Goal: Task Accomplishment & Management: Complete application form

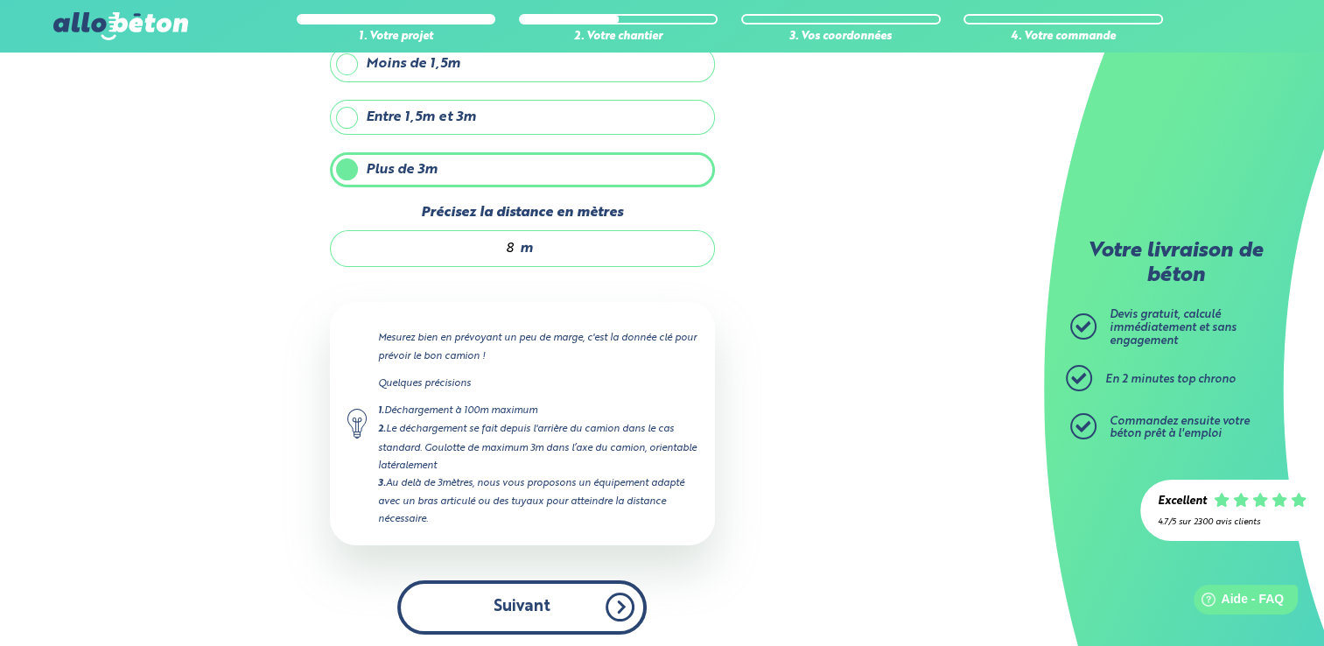
click at [605, 606] on button "Suivant" at bounding box center [521, 606] width 249 height 53
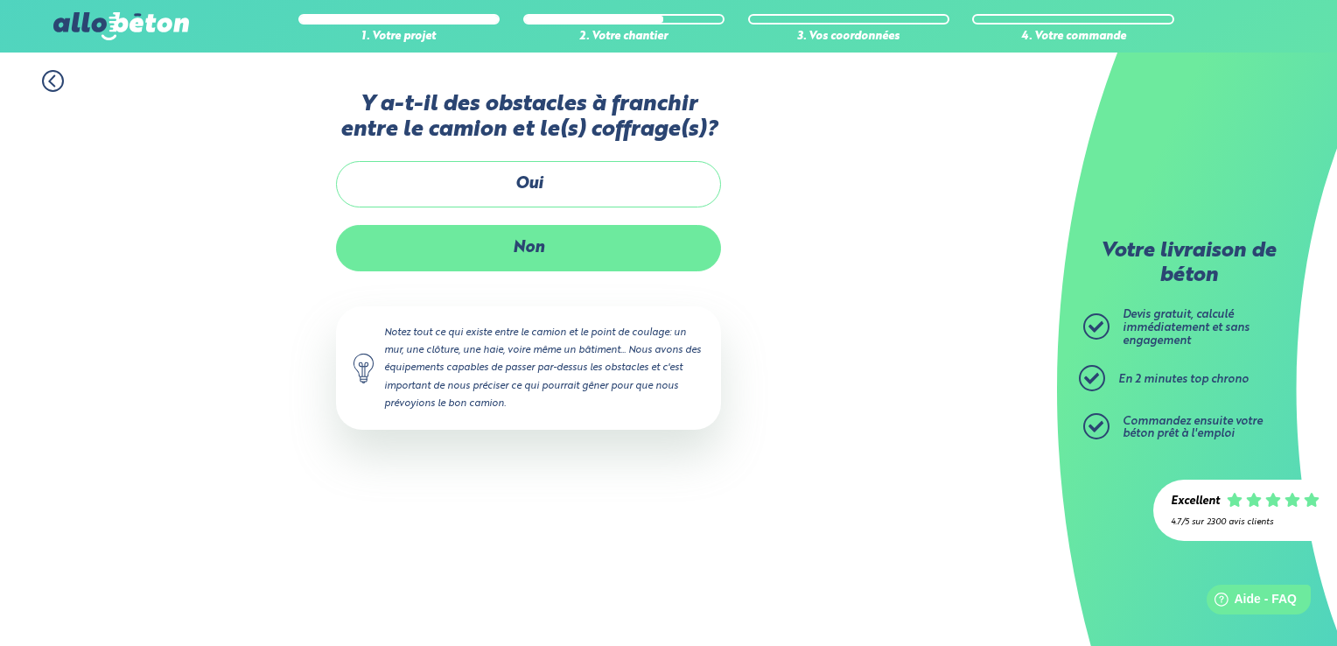
click at [569, 257] on label "Non" at bounding box center [528, 248] width 385 height 46
click at [0, 0] on input "Non" at bounding box center [0, 0] width 0 height 0
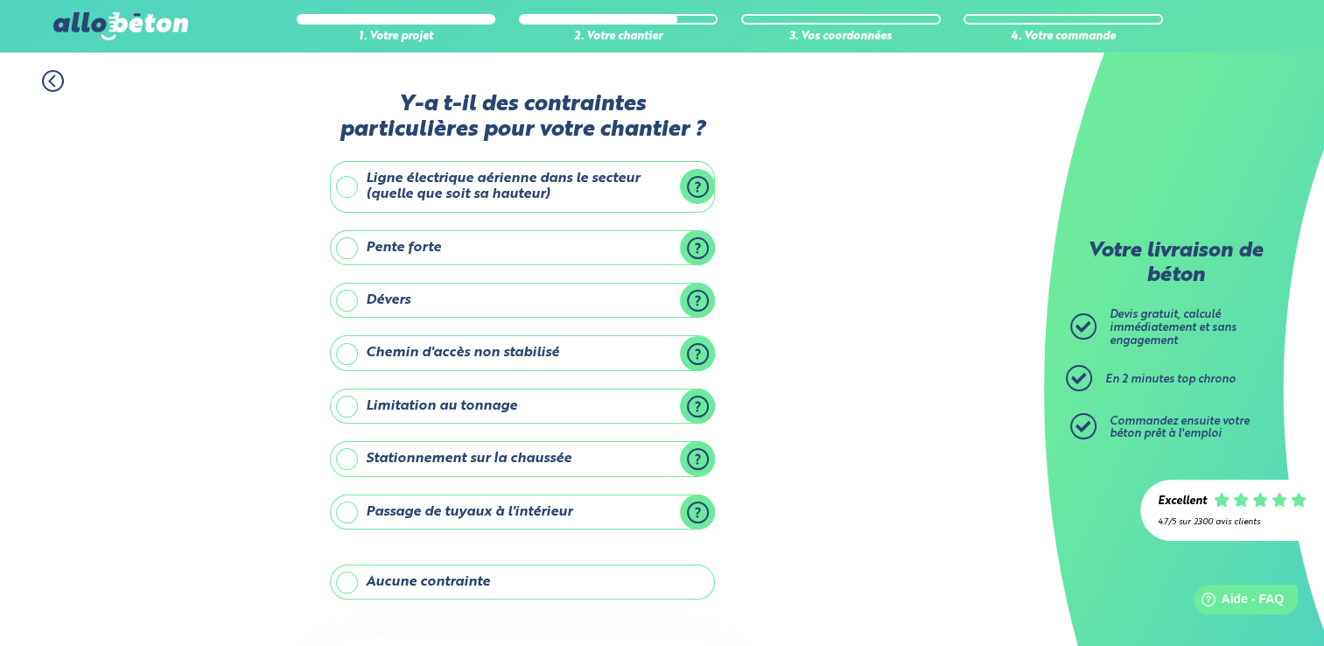
click at [630, 25] on div "2. Votre chantier" at bounding box center [619, 27] width 200 height 34
click at [43, 74] on icon at bounding box center [53, 81] width 22 height 22
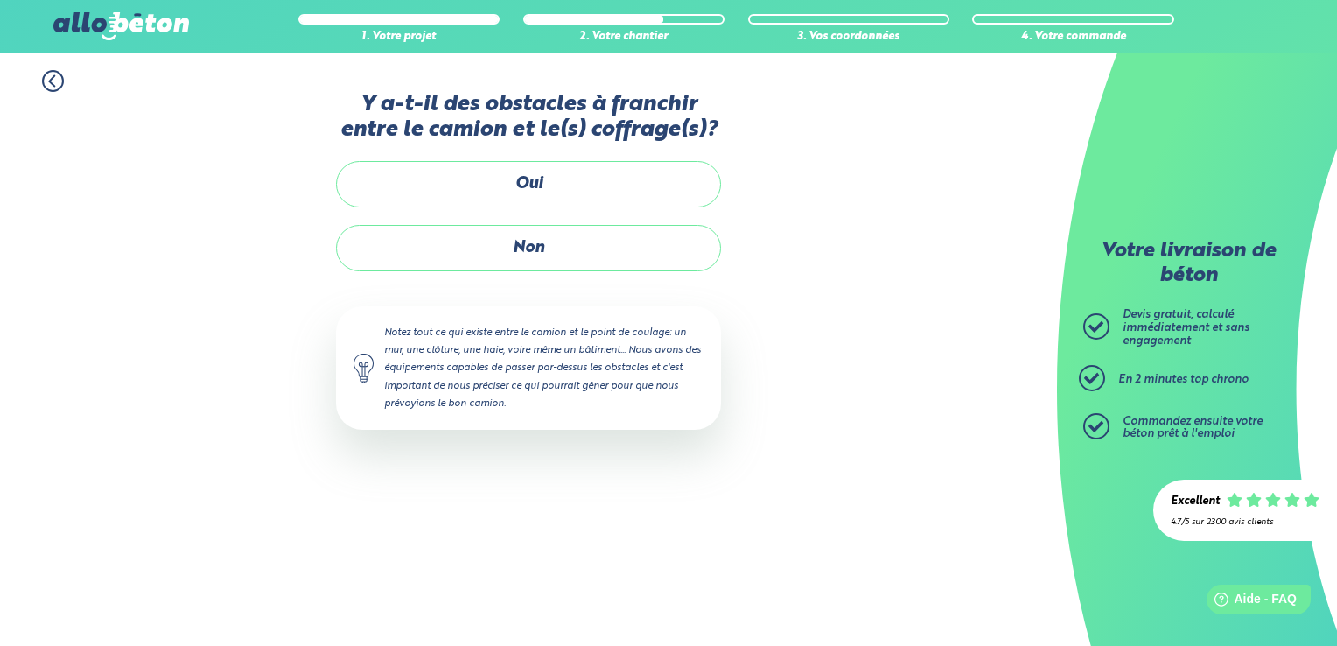
click at [44, 77] on circle at bounding box center [53, 81] width 20 height 20
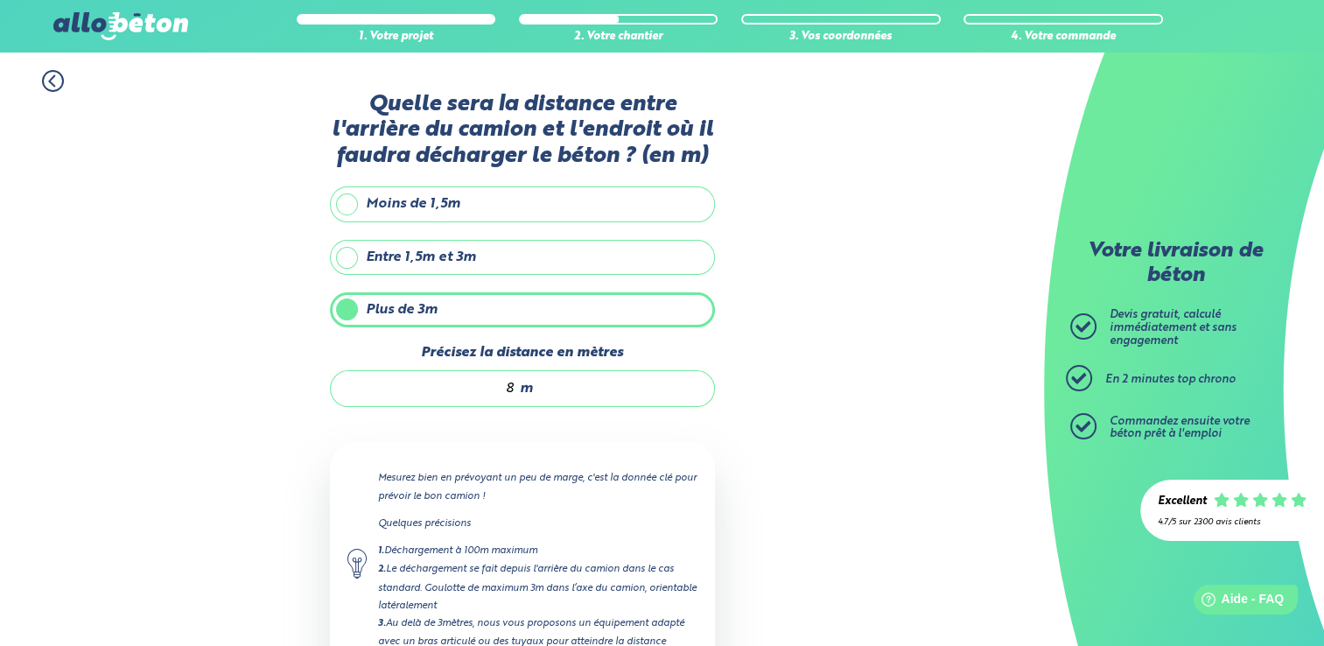
click at [347, 204] on label "Moins de 1,5m" at bounding box center [522, 203] width 385 height 35
click at [0, 0] on input "Moins de 1,5m" at bounding box center [0, 0] width 0 height 0
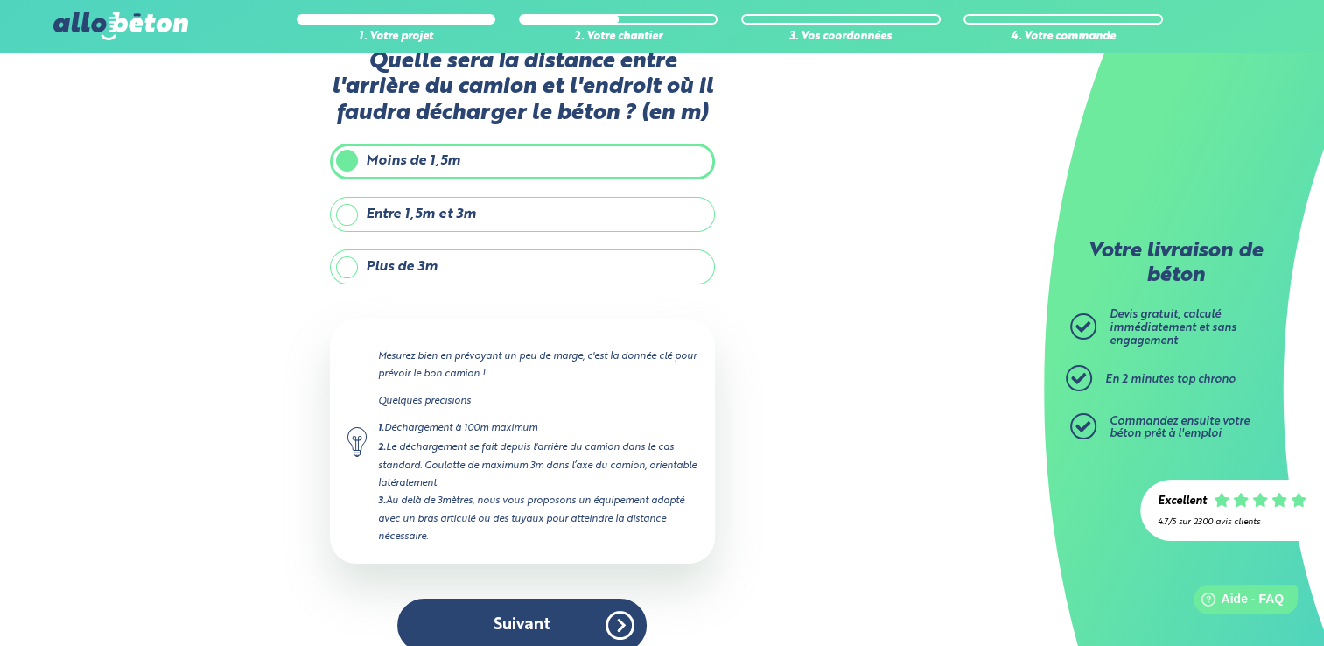
scroll to position [61, 0]
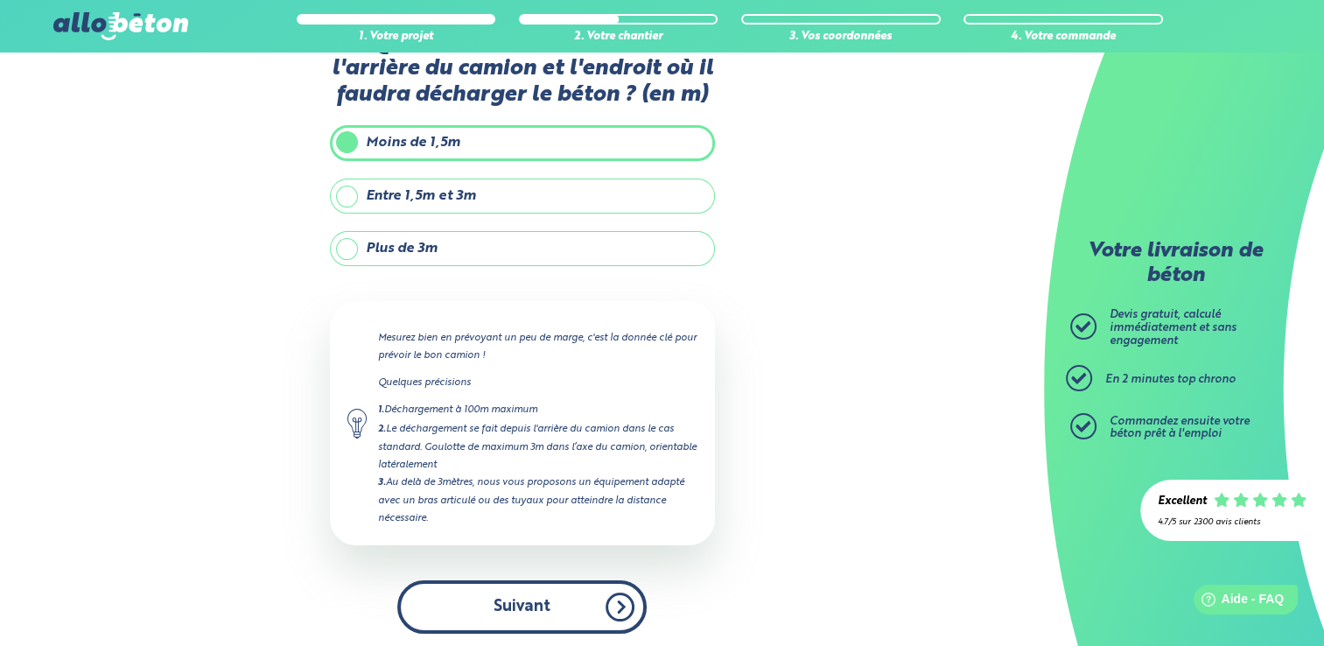
click at [559, 607] on button "Suivant" at bounding box center [521, 606] width 249 height 53
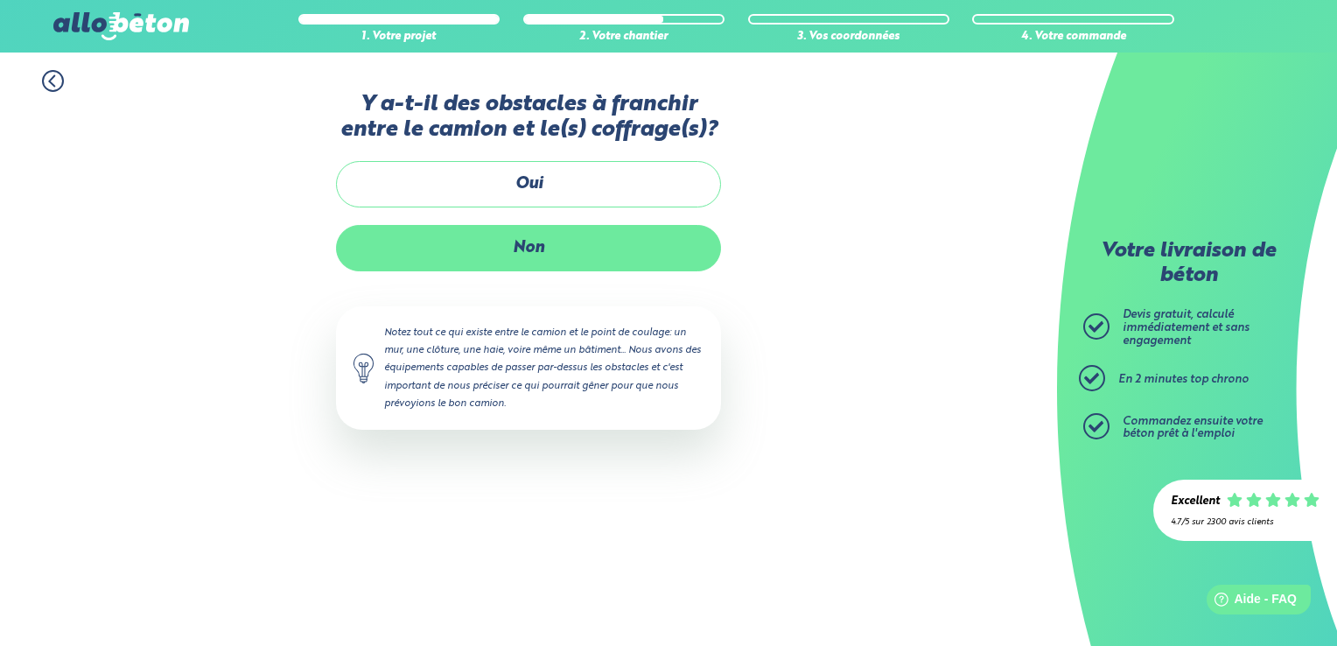
click at [602, 253] on label "Non" at bounding box center [528, 248] width 385 height 46
click at [0, 0] on input "Non" at bounding box center [0, 0] width 0 height 0
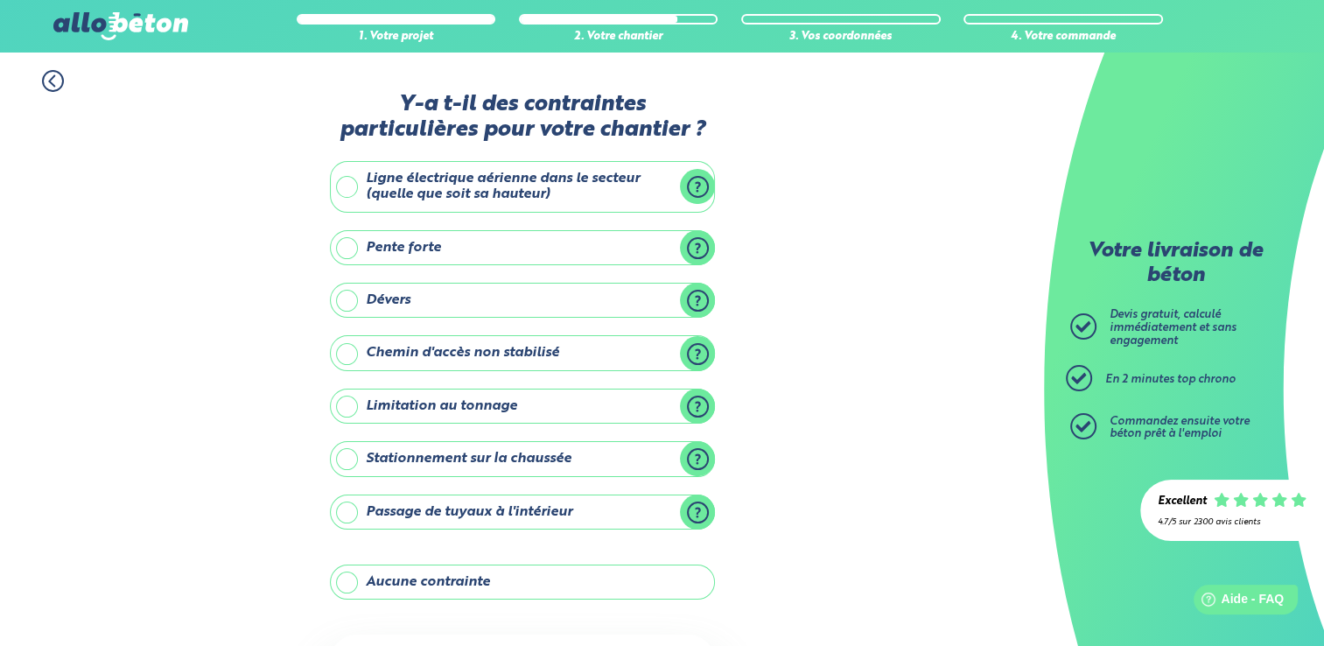
click at [581, 507] on label "Passage de tuyaux à l'intérieur" at bounding box center [522, 511] width 385 height 35
click at [0, 0] on input "Passage de tuyaux à l'intérieur" at bounding box center [0, 0] width 0 height 0
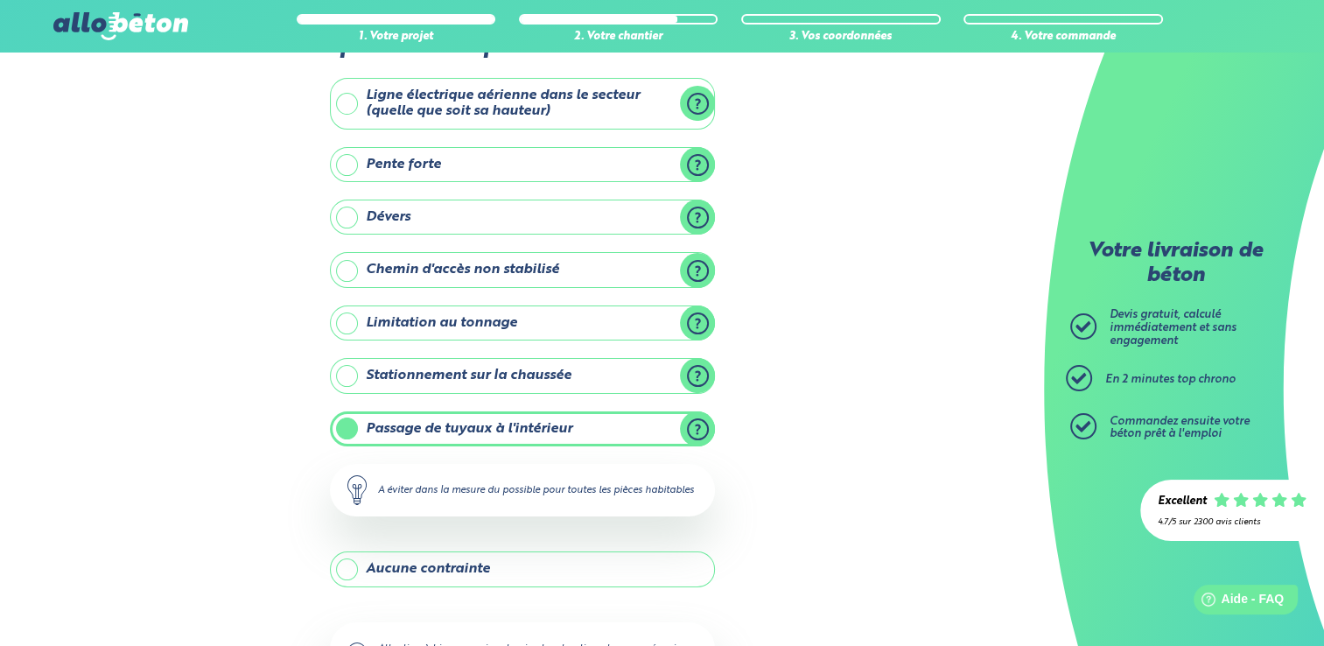
scroll to position [249, 0]
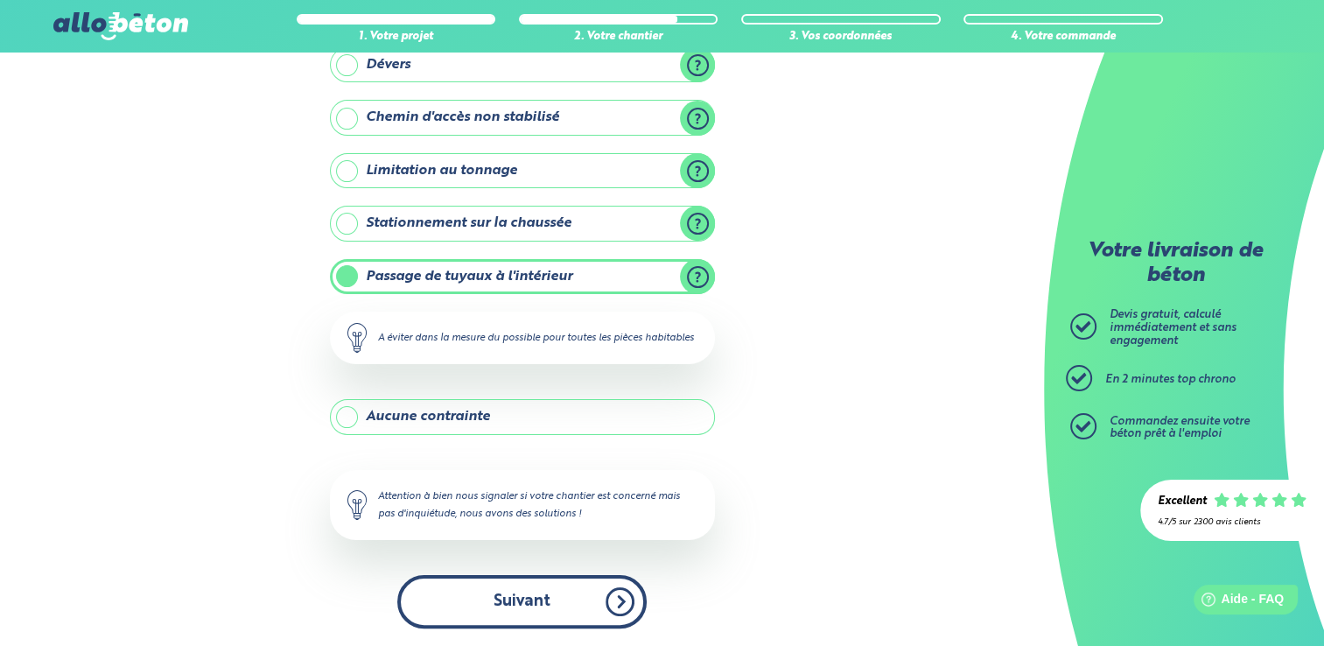
click at [550, 611] on button "Suivant" at bounding box center [521, 601] width 249 height 53
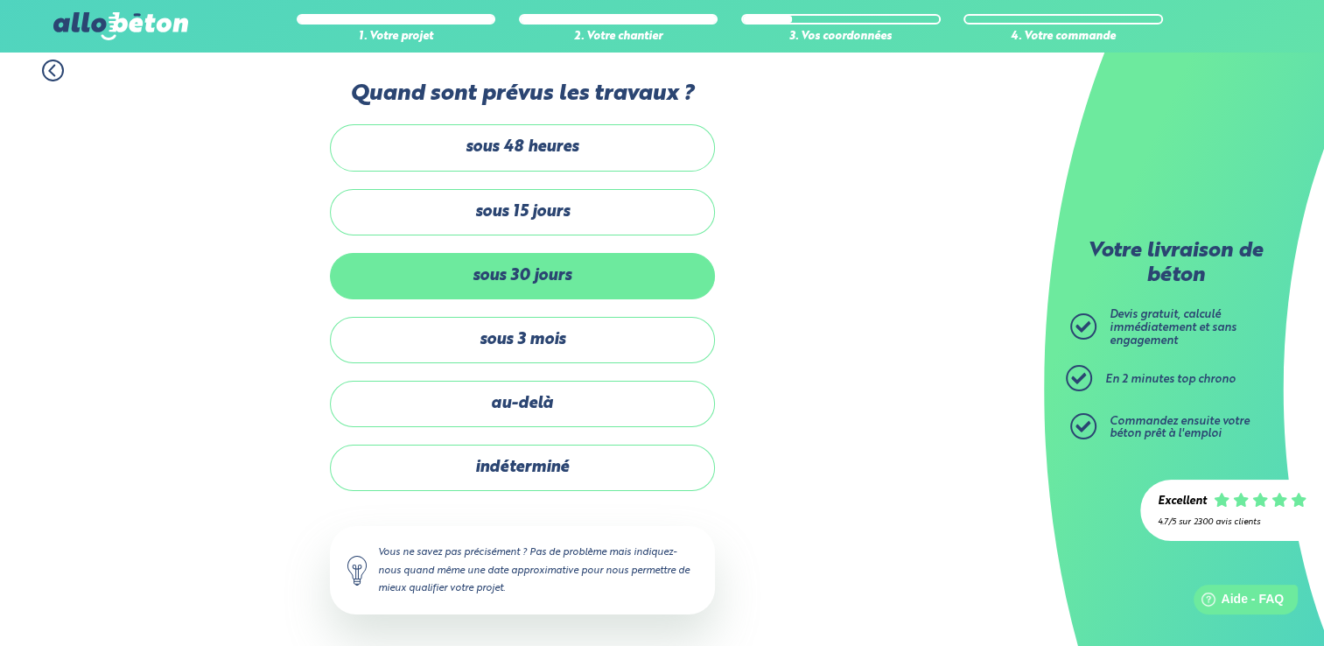
click at [576, 281] on label "sous 30 jours" at bounding box center [522, 276] width 385 height 46
click at [0, 0] on input "sous 30 jours" at bounding box center [0, 0] width 0 height 0
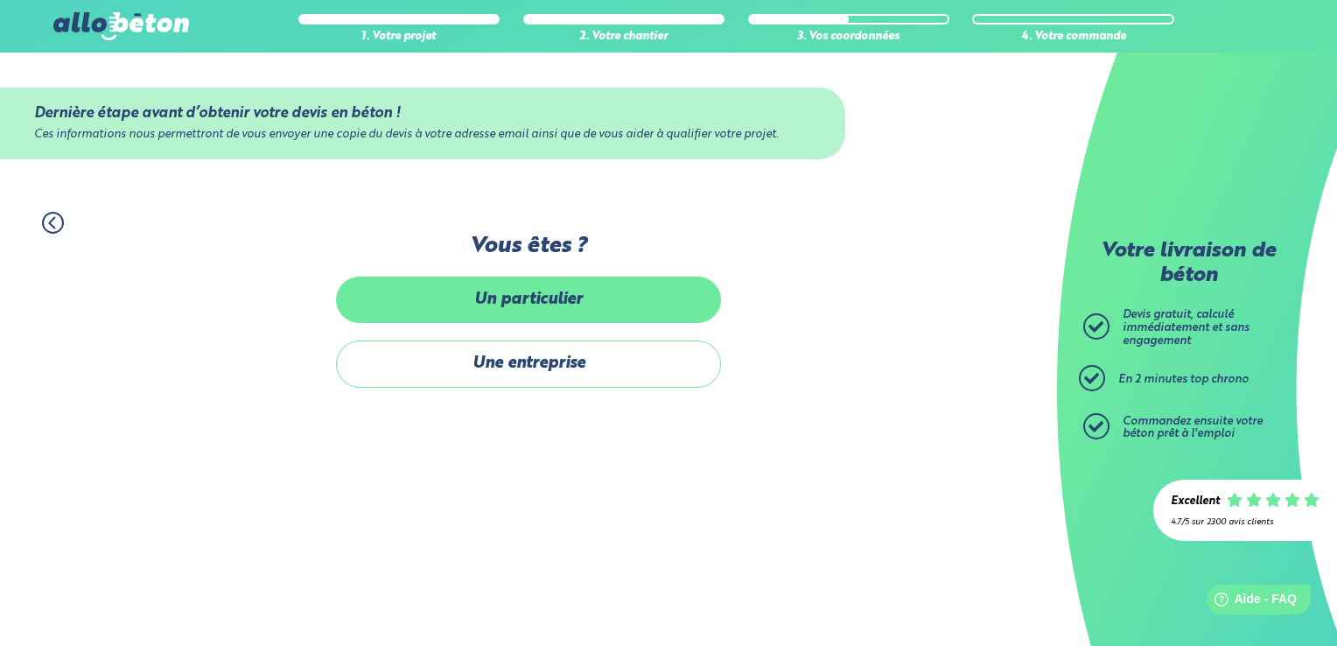
click at [571, 310] on label "Un particulier" at bounding box center [528, 300] width 385 height 46
click at [0, 0] on input "Un particulier" at bounding box center [0, 0] width 0 height 0
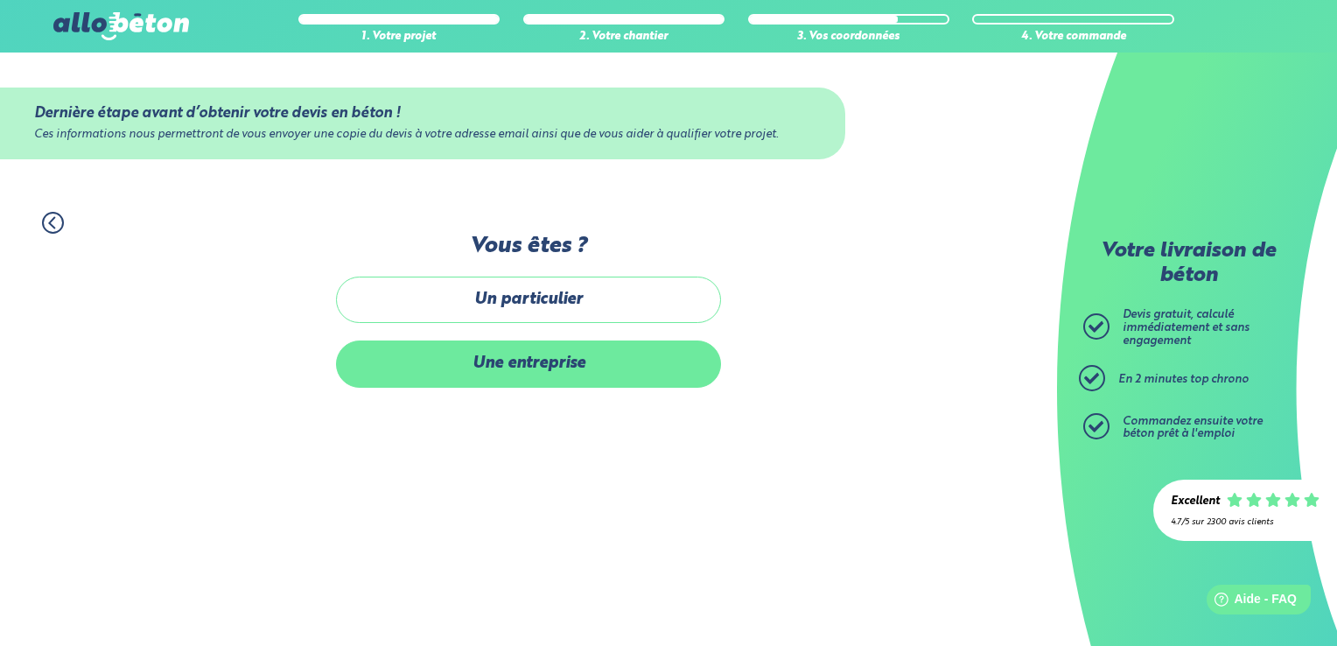
click at [536, 375] on label "Une entreprise" at bounding box center [528, 363] width 385 height 46
click at [0, 0] on input "Une entreprise" at bounding box center [0, 0] width 0 height 0
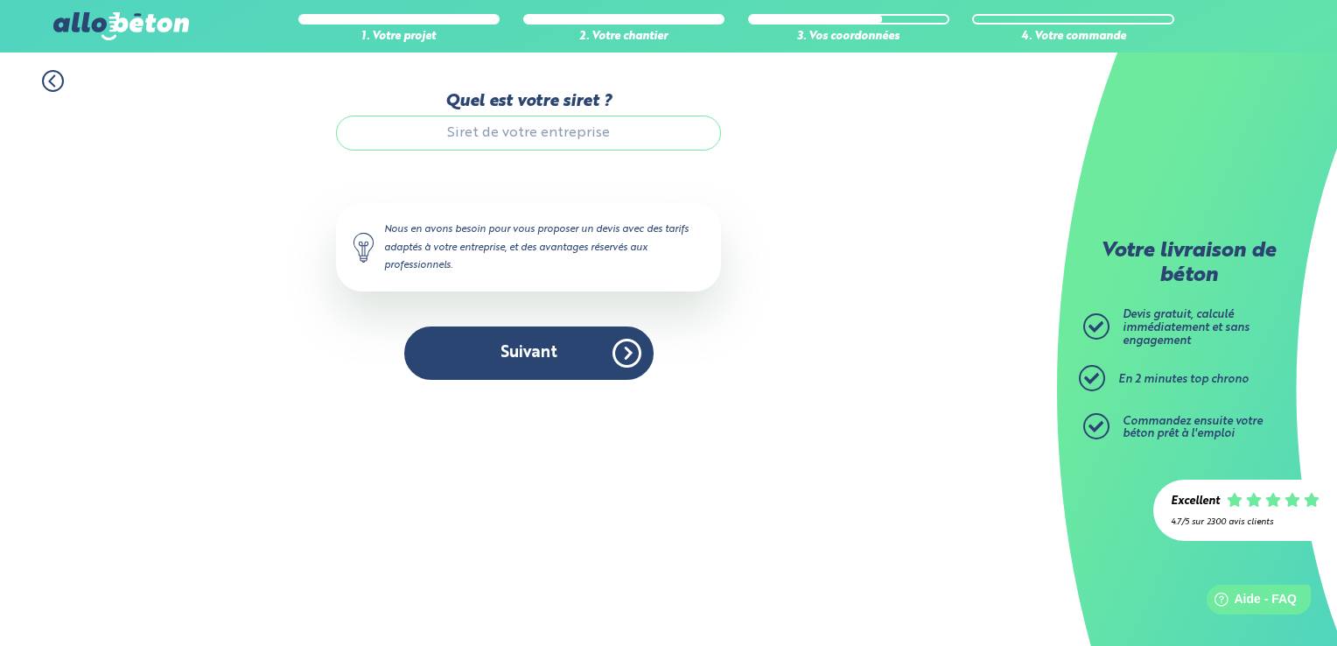
click at [501, 137] on input "Quel est votre siret ?" at bounding box center [528, 133] width 385 height 35
type input "52383639300018"
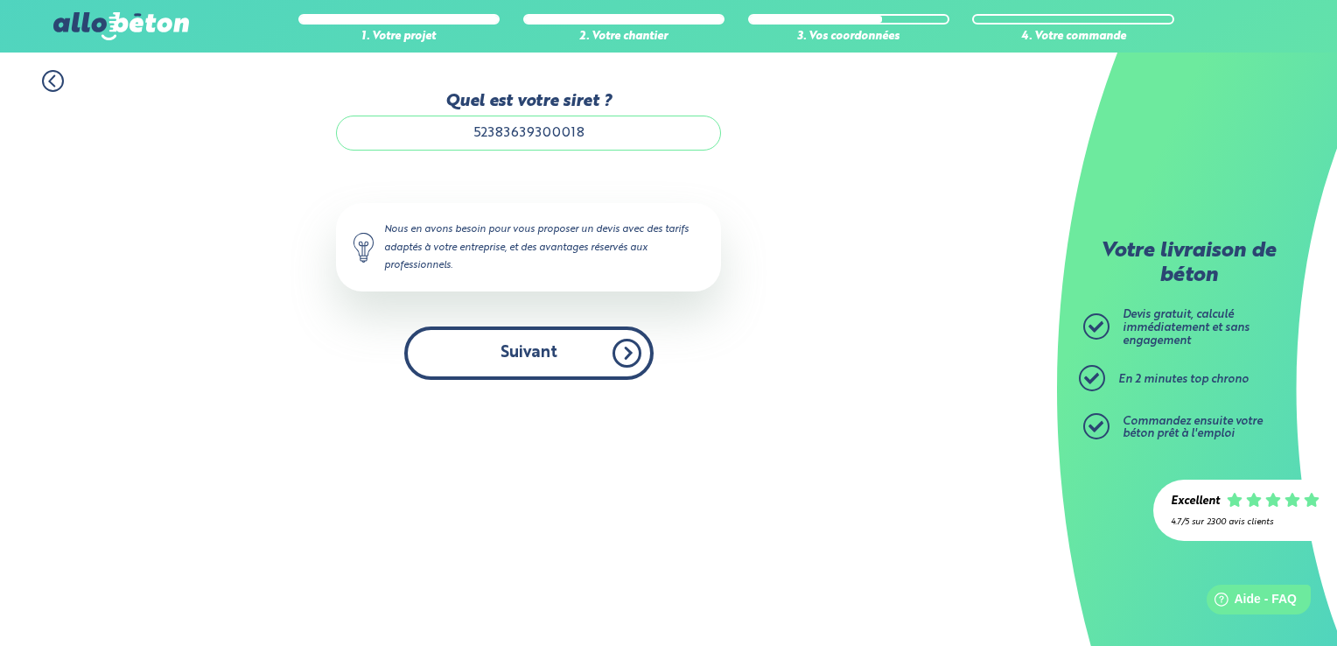
click at [529, 359] on button "Suivant" at bounding box center [528, 352] width 249 height 53
click at [634, 355] on button "Suivant" at bounding box center [528, 352] width 249 height 53
click at [466, 345] on button "Suivant" at bounding box center [528, 352] width 249 height 53
click at [627, 345] on button "Suivant" at bounding box center [528, 352] width 249 height 53
click at [627, 350] on button "Suivant" at bounding box center [528, 352] width 249 height 53
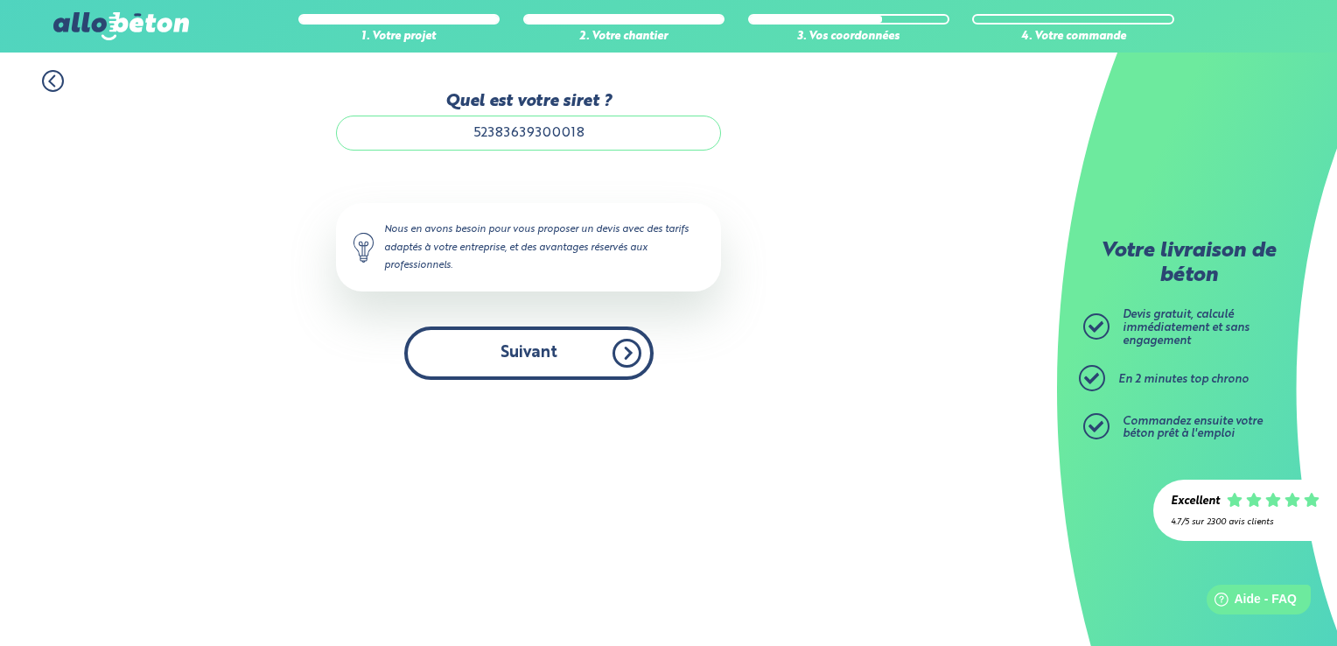
click at [627, 350] on button "Suivant" at bounding box center [528, 352] width 249 height 53
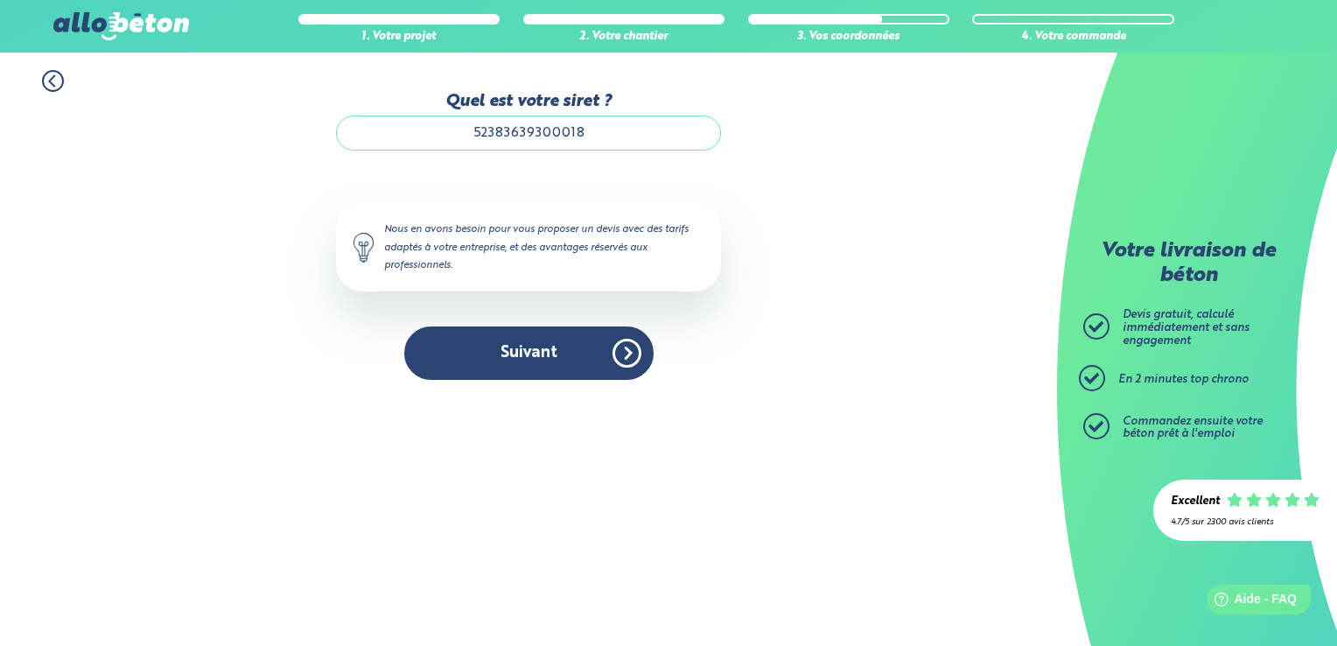
click at [522, 318] on div "Quel est votre siret ? 52383639300018 Le N° de SIRET saisi n’est pas reconnu, v…" at bounding box center [528, 236] width 385 height 288
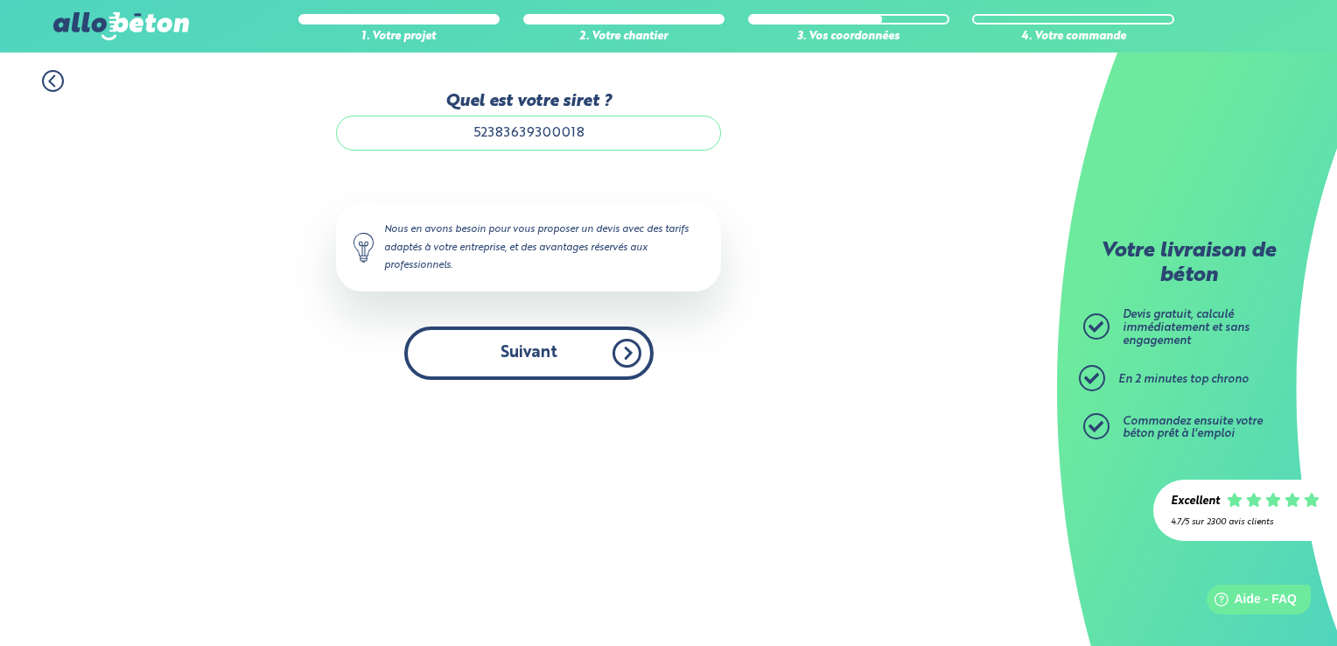
click at [520, 347] on button "Suivant" at bounding box center [528, 352] width 249 height 53
click at [544, 355] on button "Suivant" at bounding box center [528, 352] width 249 height 53
click at [630, 351] on button "Suivant" at bounding box center [528, 352] width 249 height 53
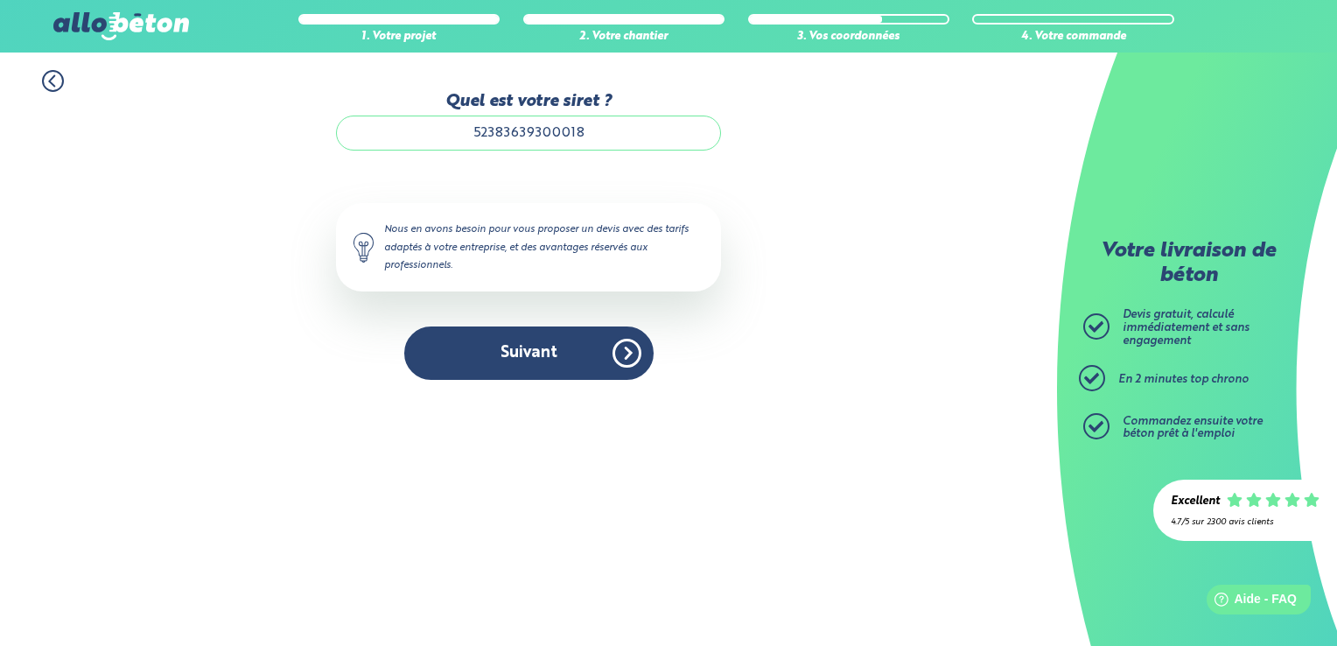
click at [404, 326] on button "Suivant" at bounding box center [528, 352] width 249 height 53
click at [592, 136] on input "52383639300018" at bounding box center [528, 133] width 385 height 35
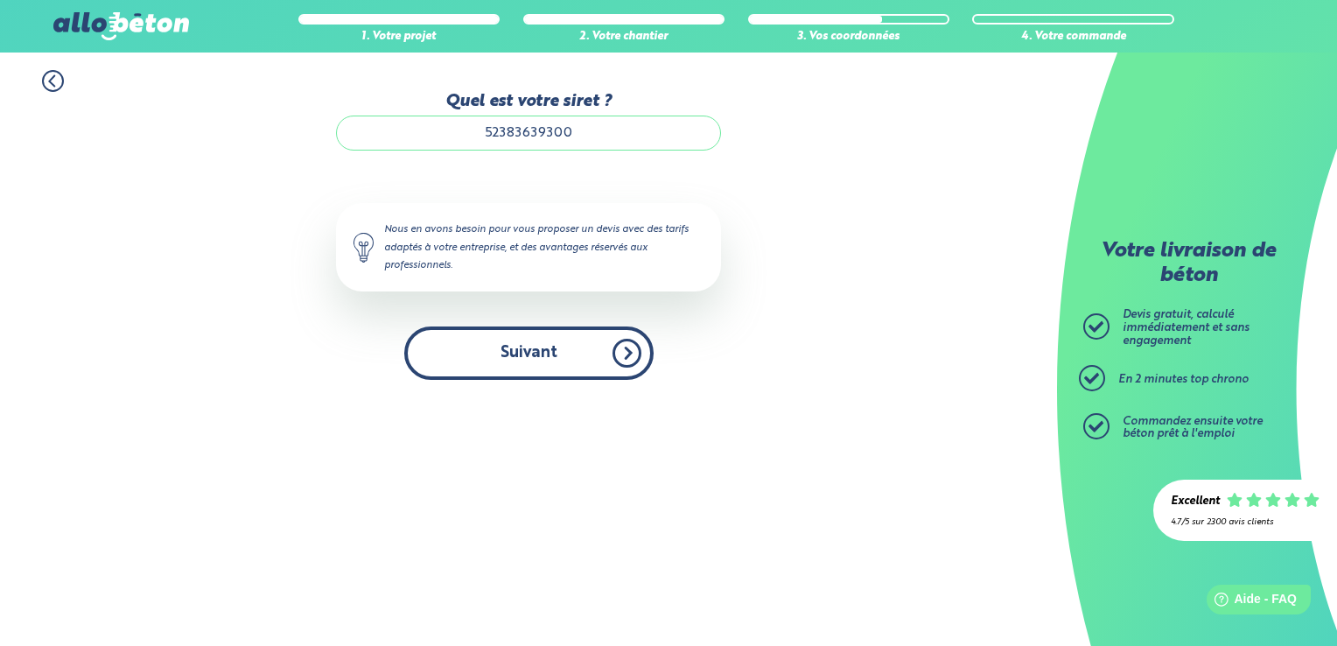
click at [568, 366] on button "Suivant" at bounding box center [528, 352] width 249 height 53
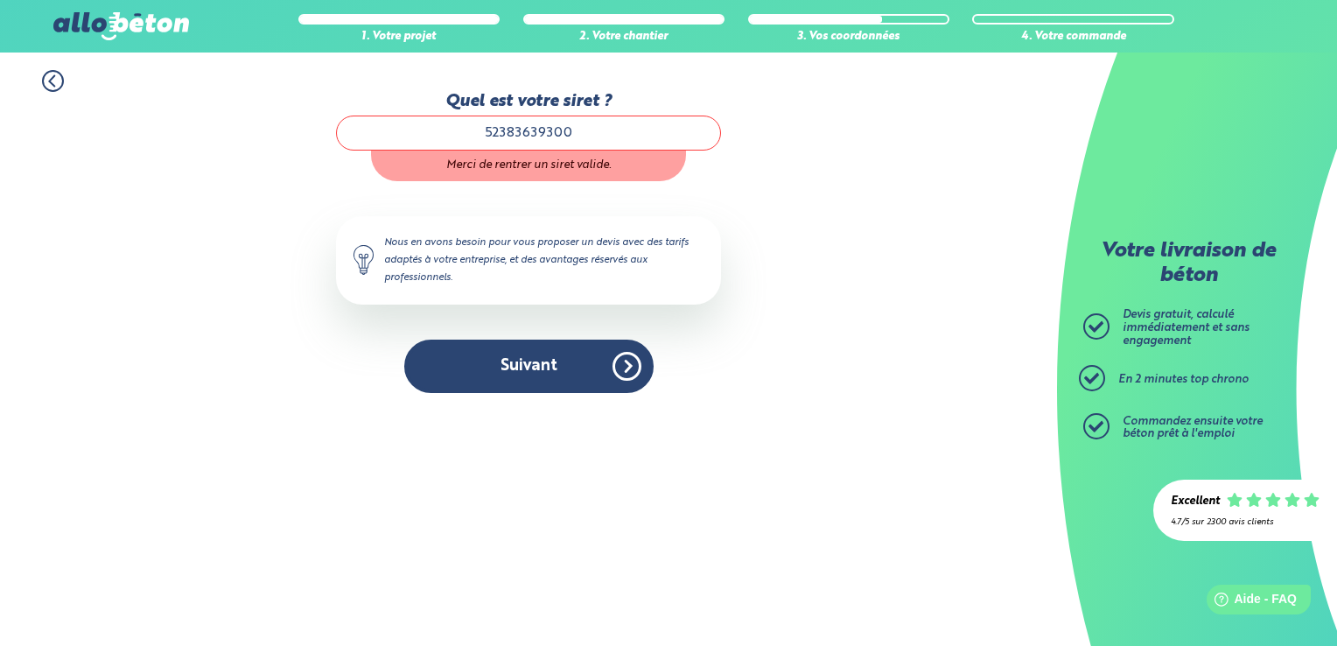
click at [604, 136] on input "52383639300" at bounding box center [528, 133] width 385 height 35
type input "52383639300018"
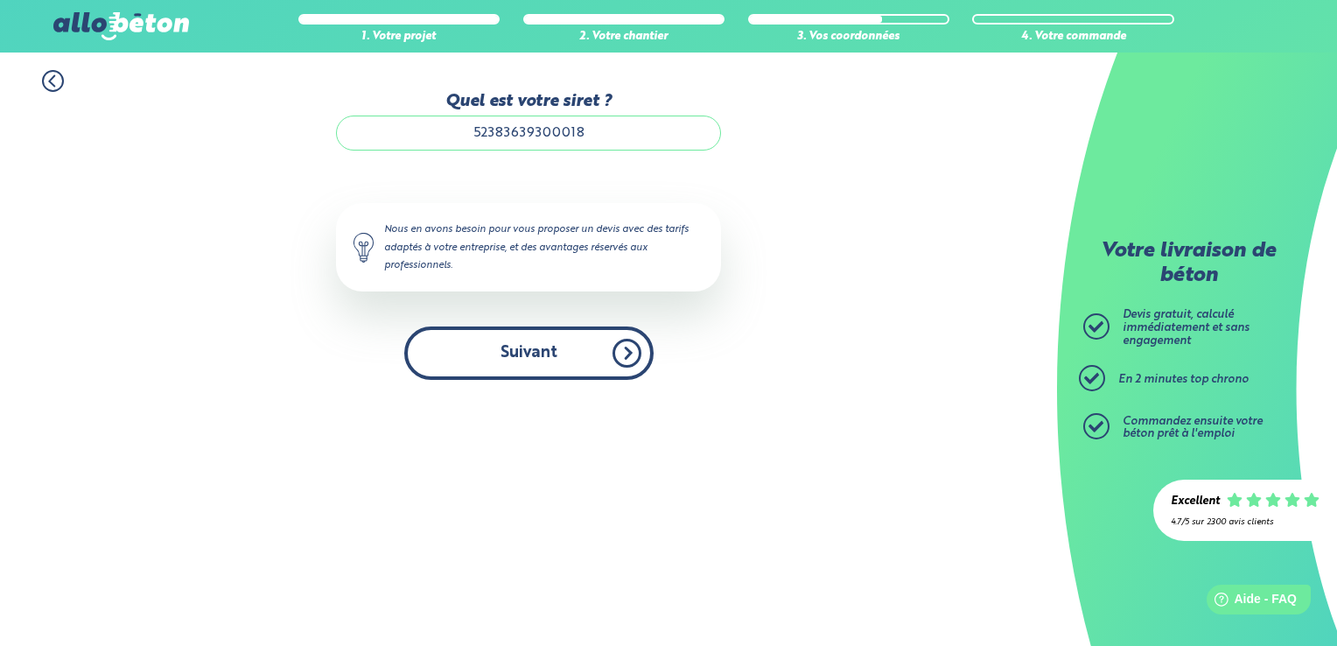
click at [564, 355] on button "Suivant" at bounding box center [528, 352] width 249 height 53
click at [629, 355] on button "Suivant" at bounding box center [528, 352] width 249 height 53
